Goal: Submit feedback/report problem

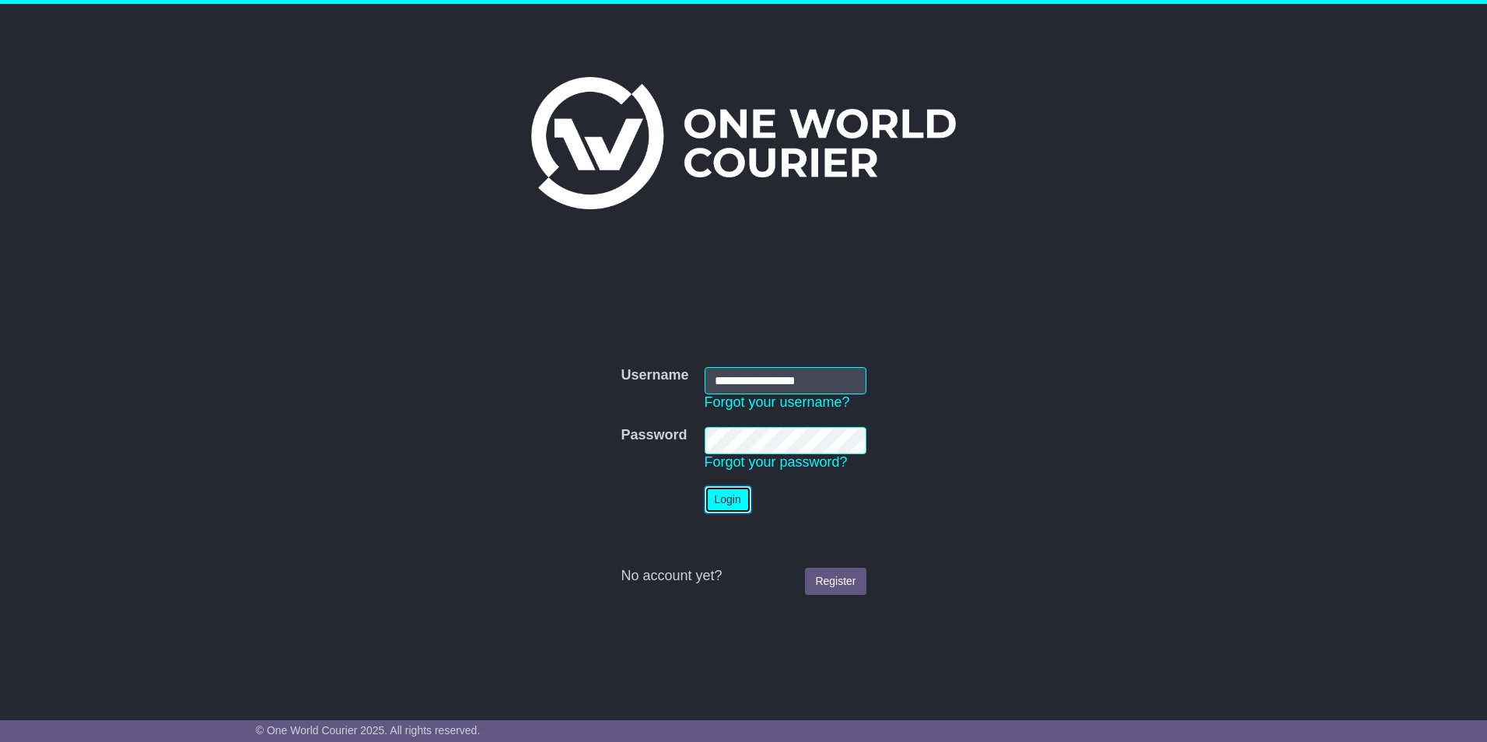
drag, startPoint x: 724, startPoint y: 507, endPoint x: 764, endPoint y: 454, distance: 67.2
click at [724, 507] on button "Login" at bounding box center [728, 499] width 47 height 27
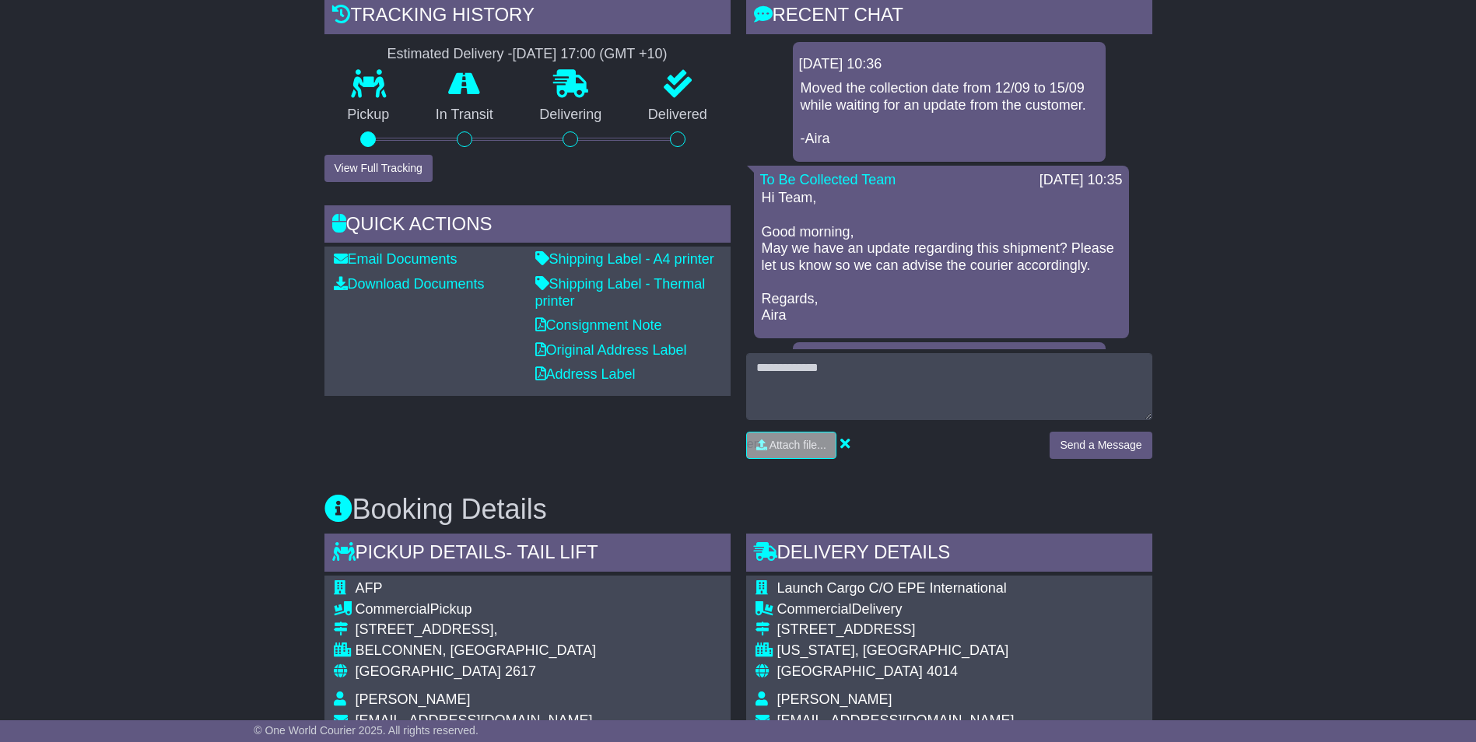
scroll to position [389, 0]
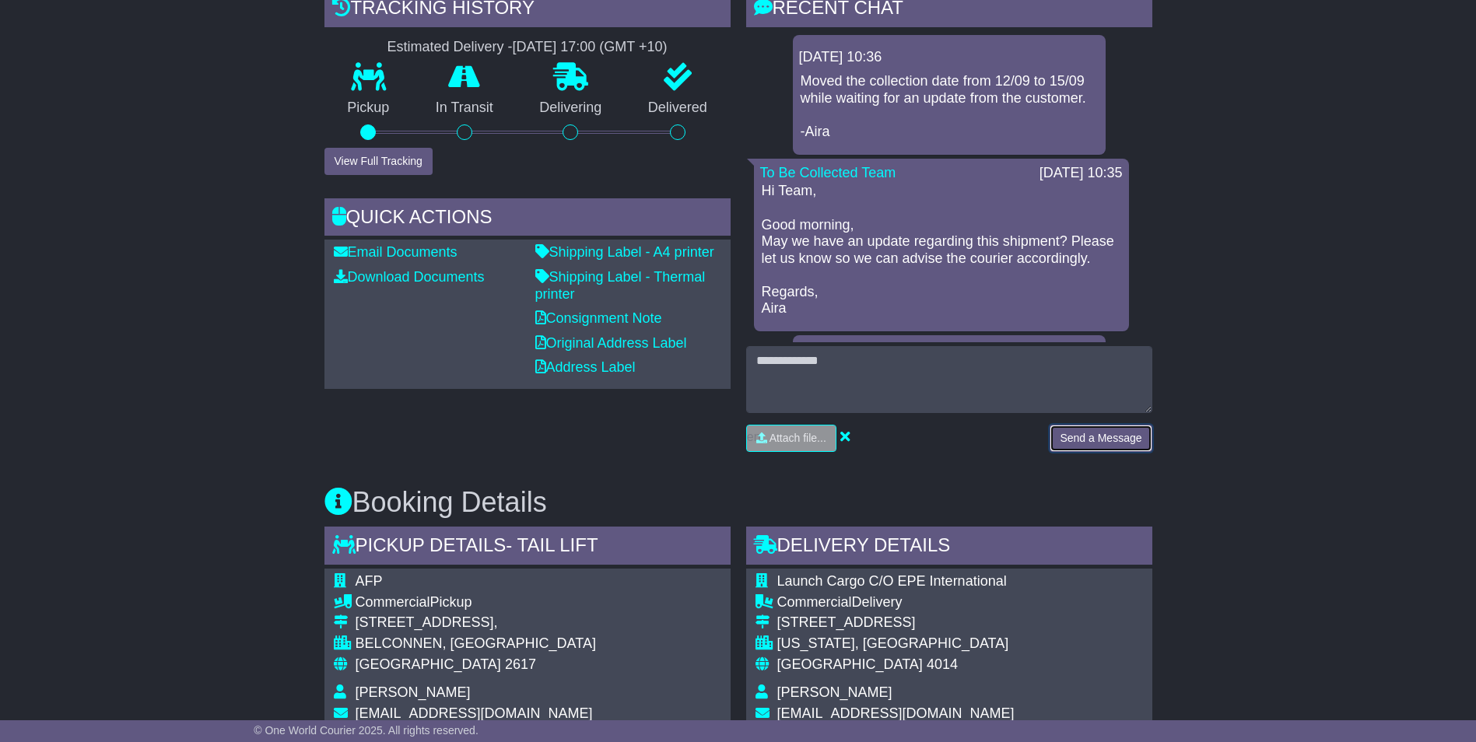
click at [1060, 434] on button "Send a Message" at bounding box center [1100, 438] width 102 height 27
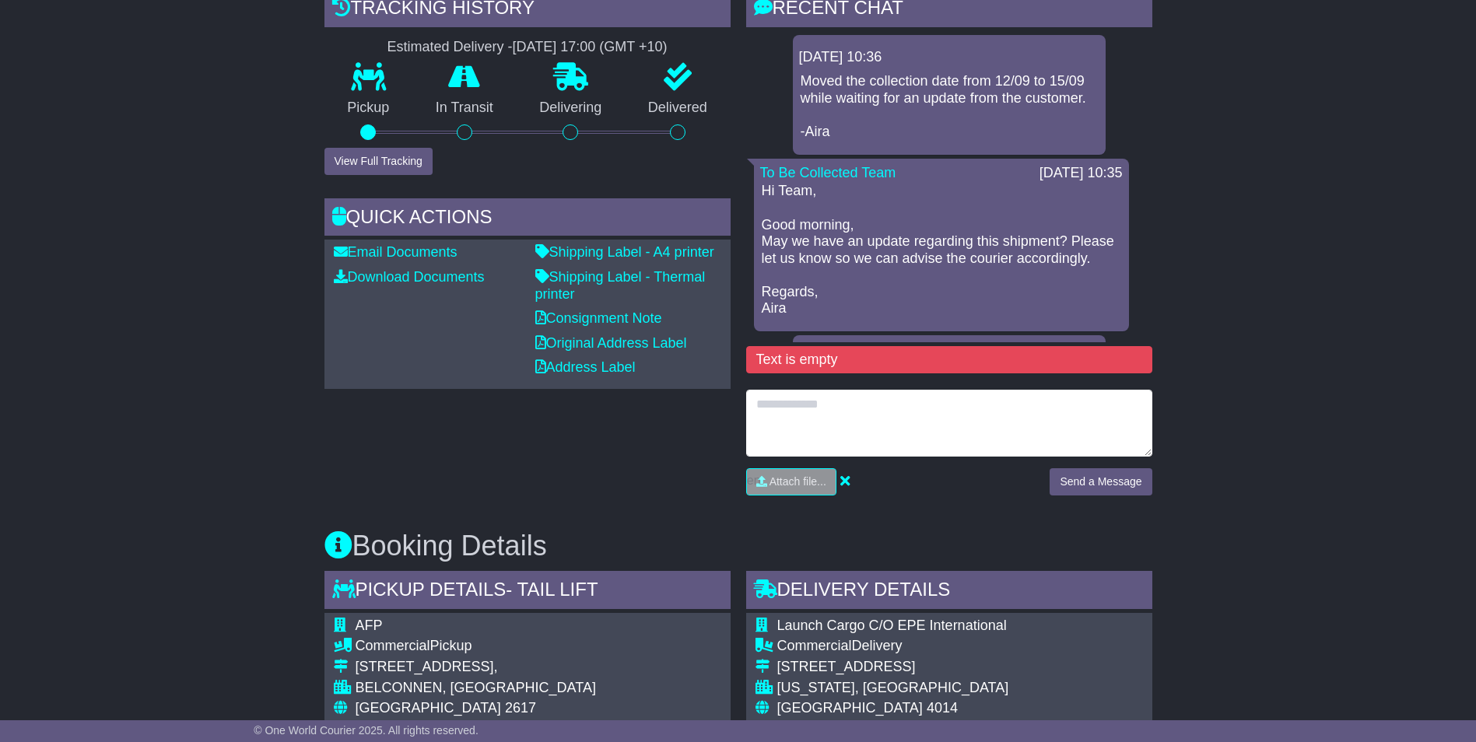
click at [792, 391] on textarea at bounding box center [949, 423] width 406 height 67
type textarea "**********"
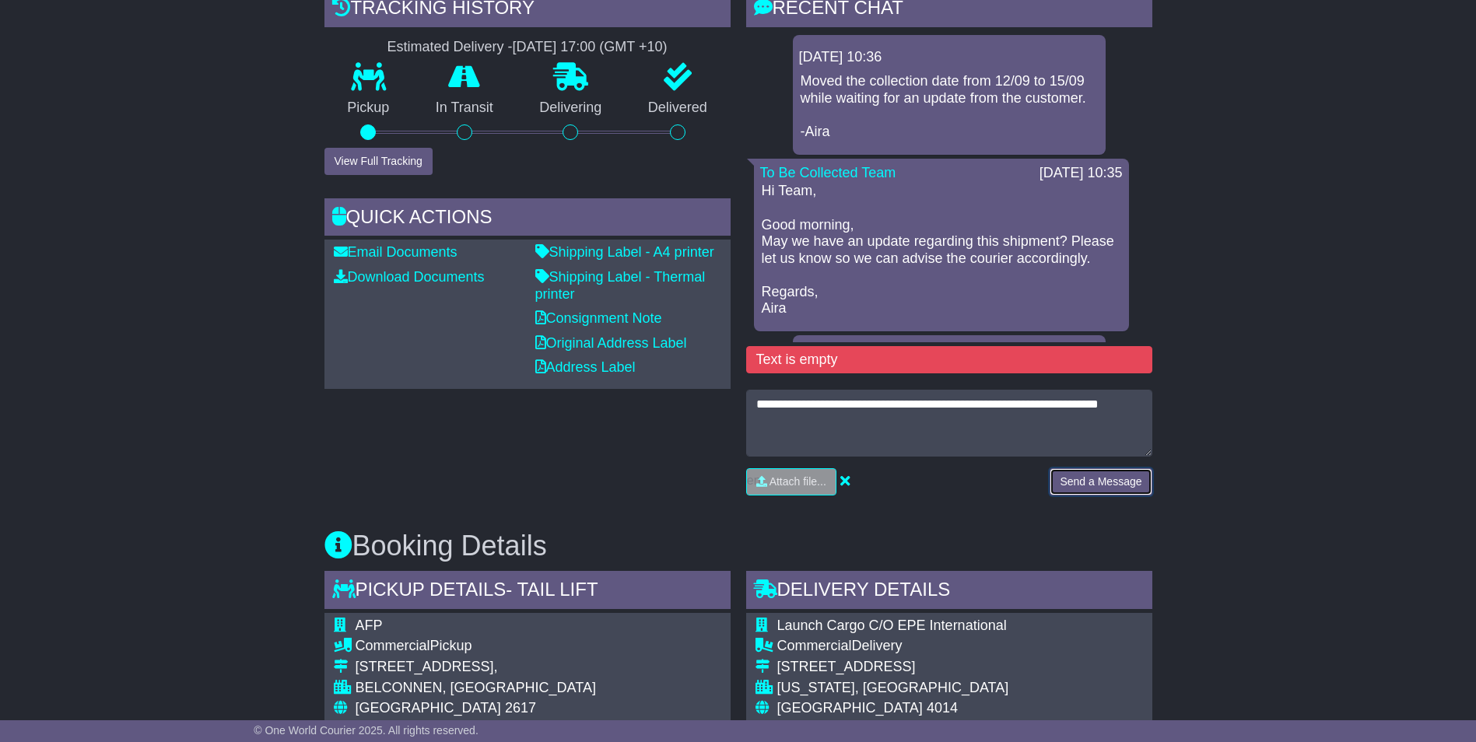
click at [1090, 489] on button "Send a Message" at bounding box center [1100, 481] width 102 height 27
